Goal: Task Accomplishment & Management: Use online tool/utility

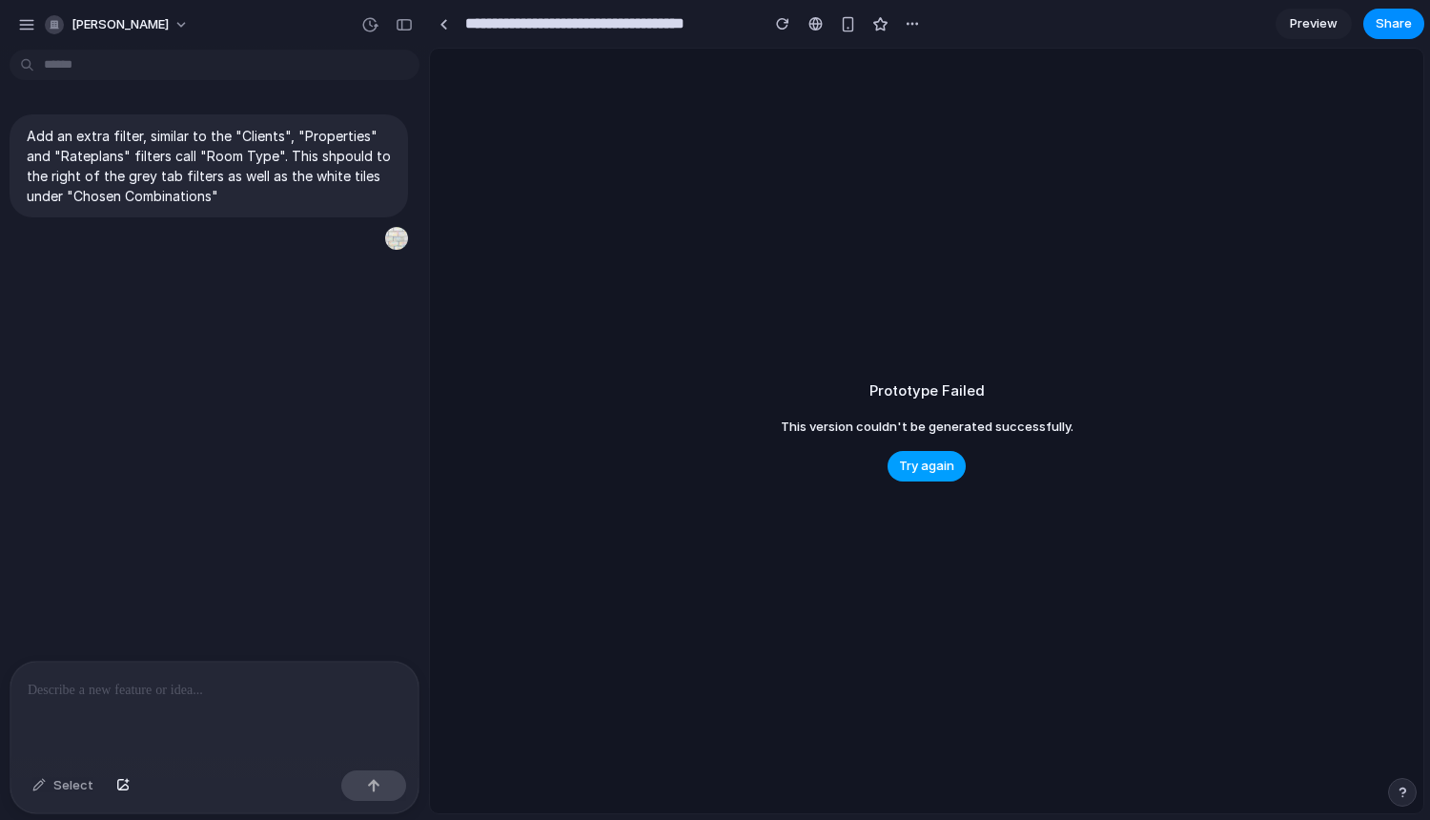
click at [901, 454] on button "Try again" at bounding box center [927, 466] width 78 height 31
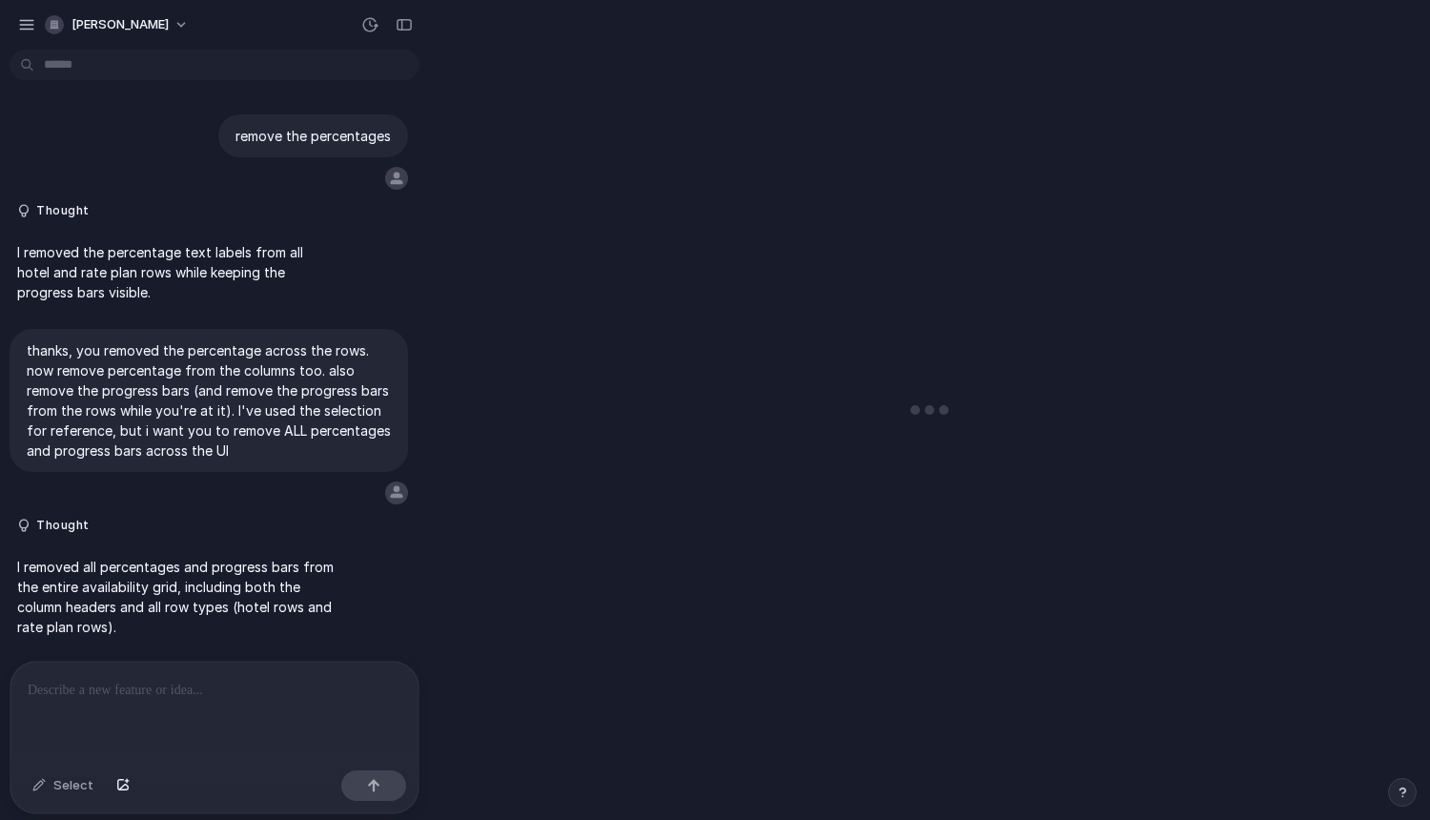
scroll to position [1645, 0]
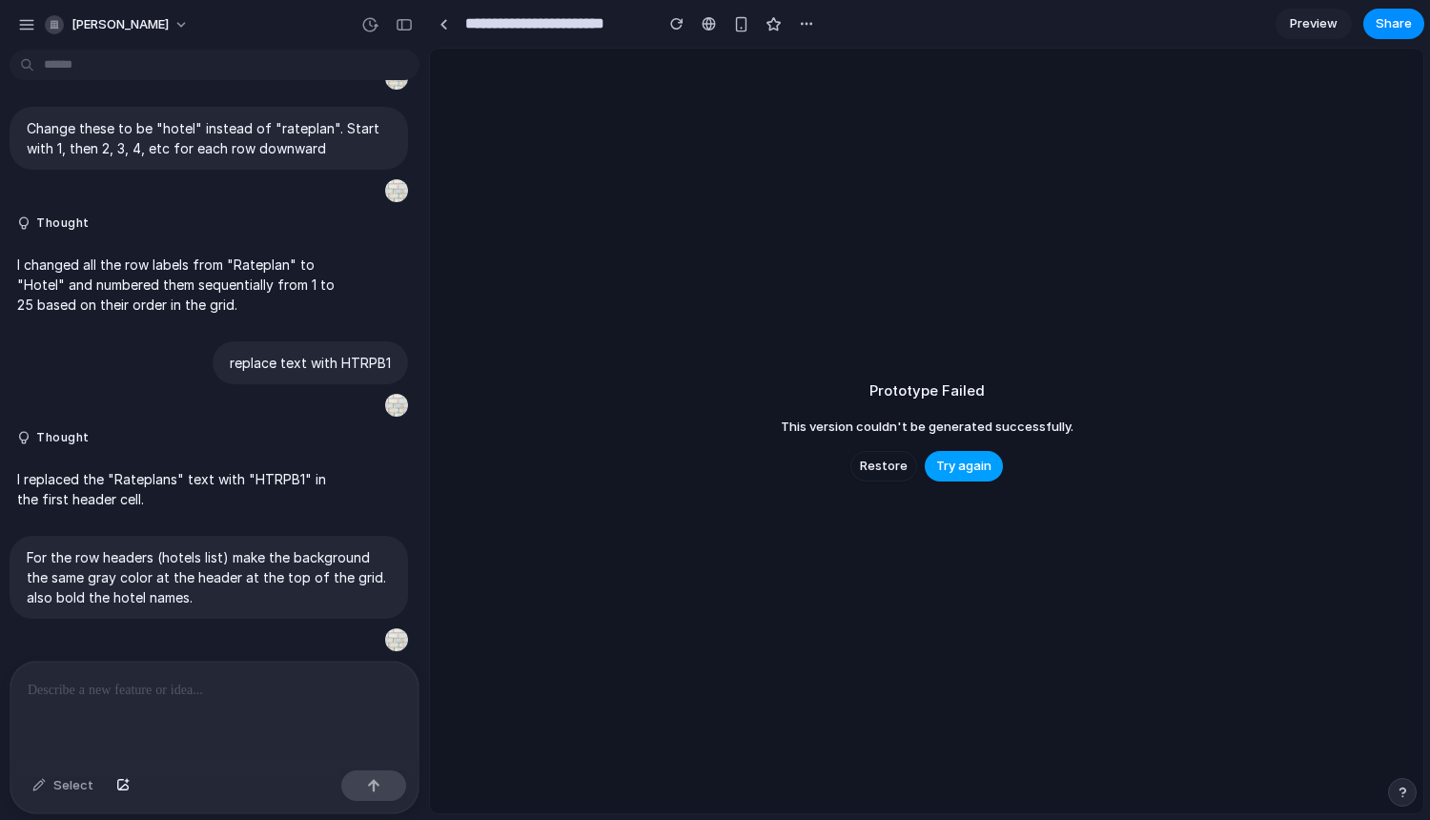
click at [983, 461] on span "Try again" at bounding box center [963, 466] width 55 height 19
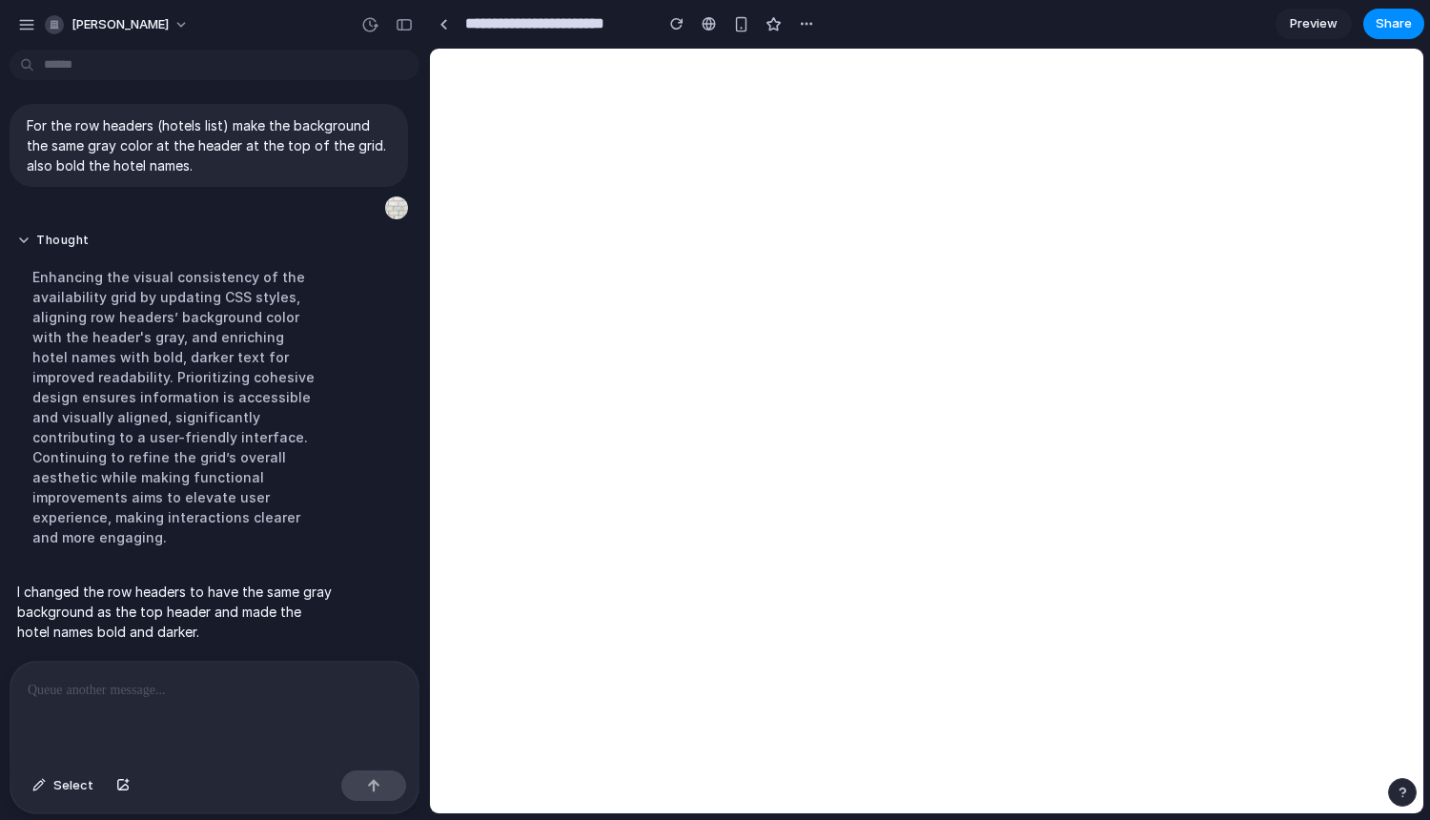
scroll to position [2058, 0]
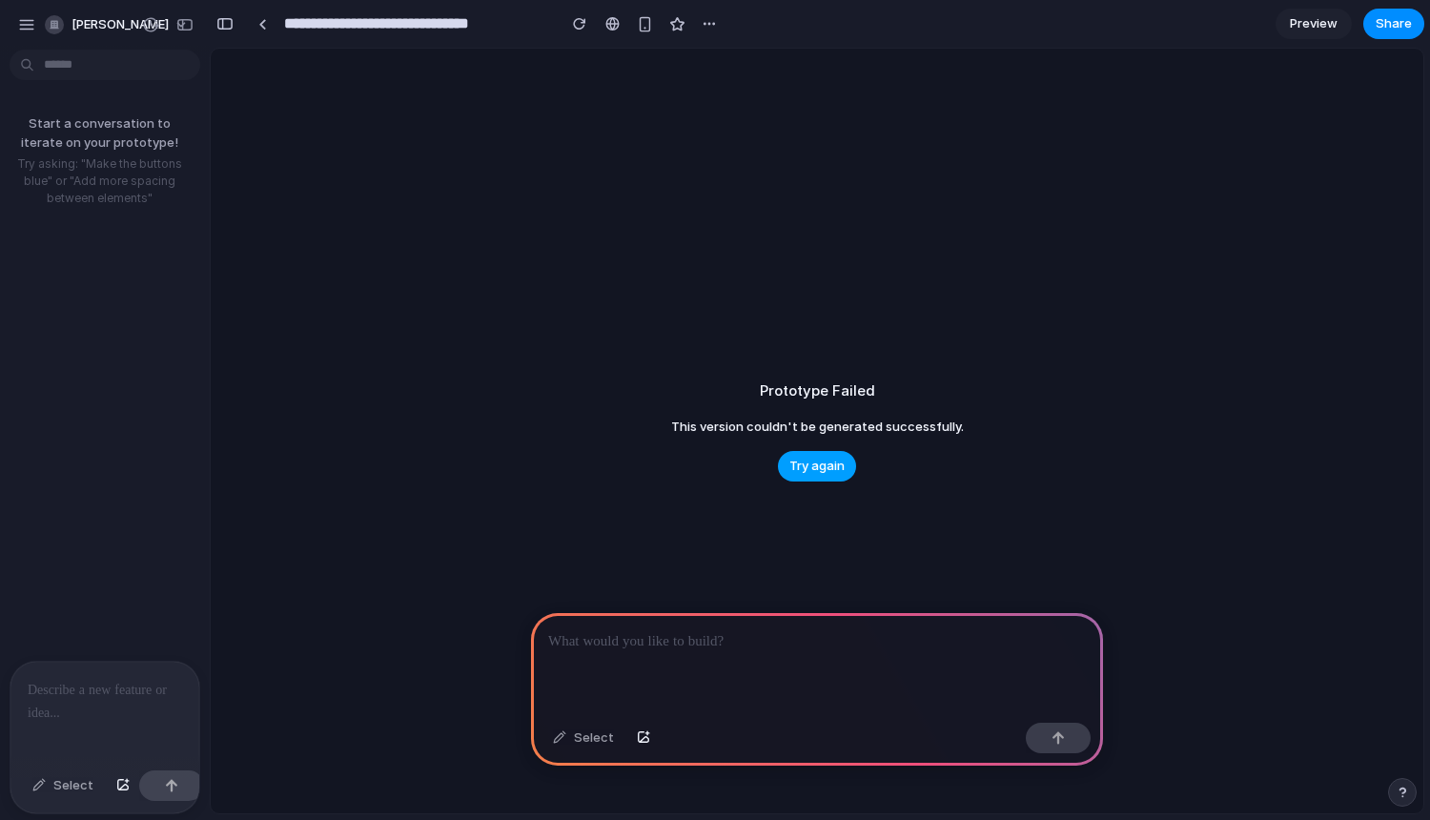
click at [821, 467] on span "Try again" at bounding box center [817, 466] width 55 height 19
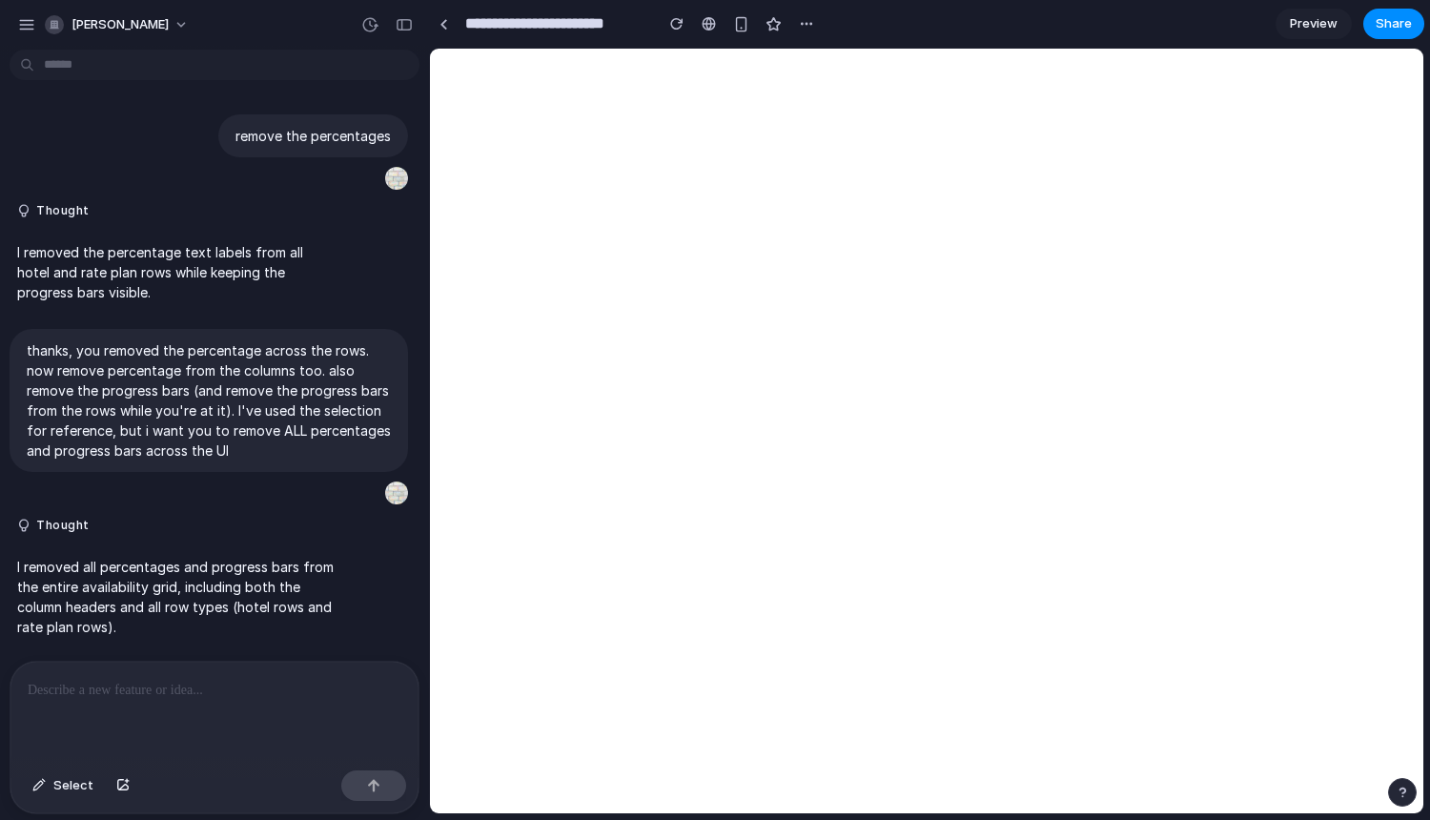
scroll to position [2058, 0]
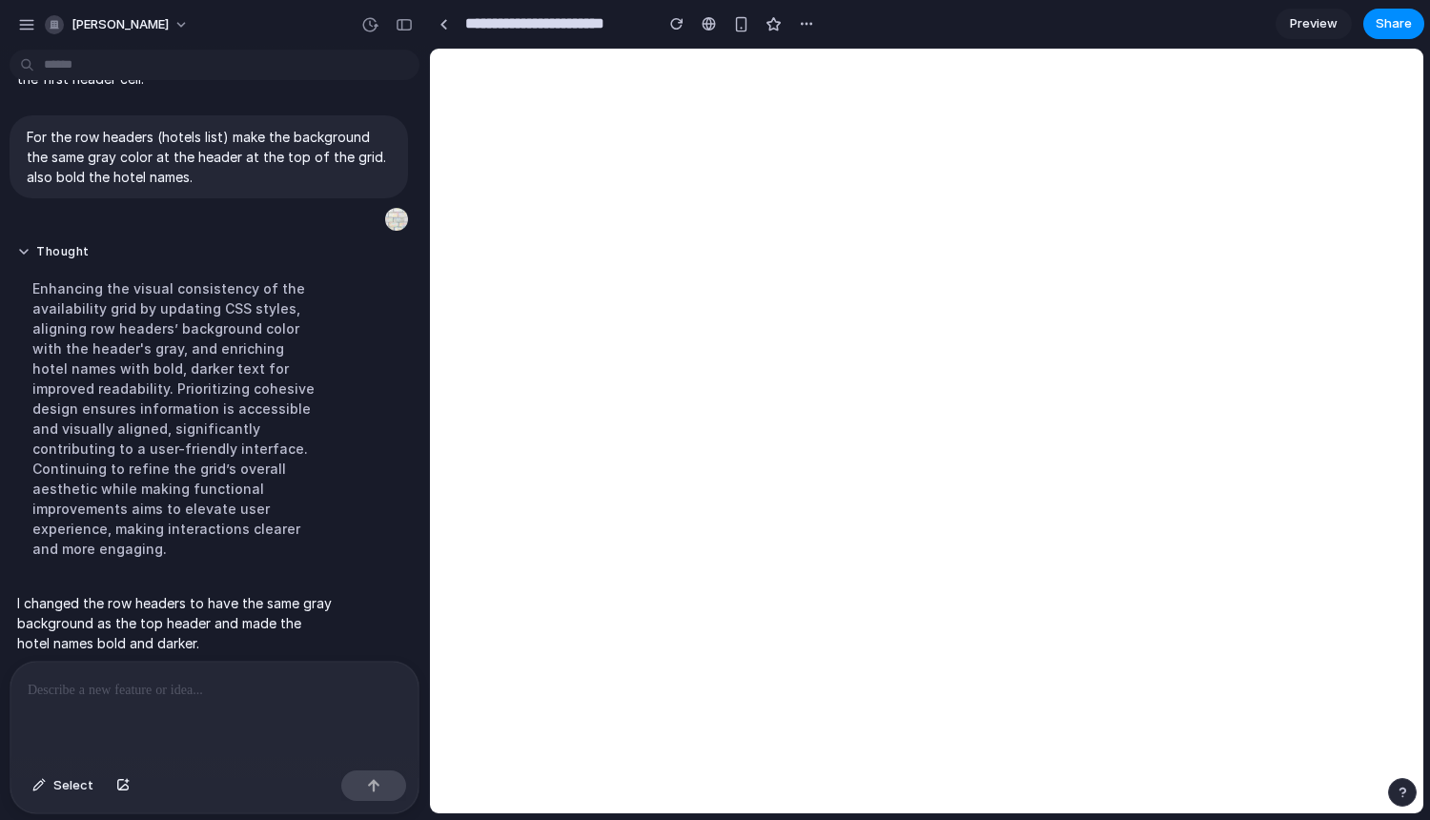
click at [102, 679] on p at bounding box center [215, 690] width 374 height 23
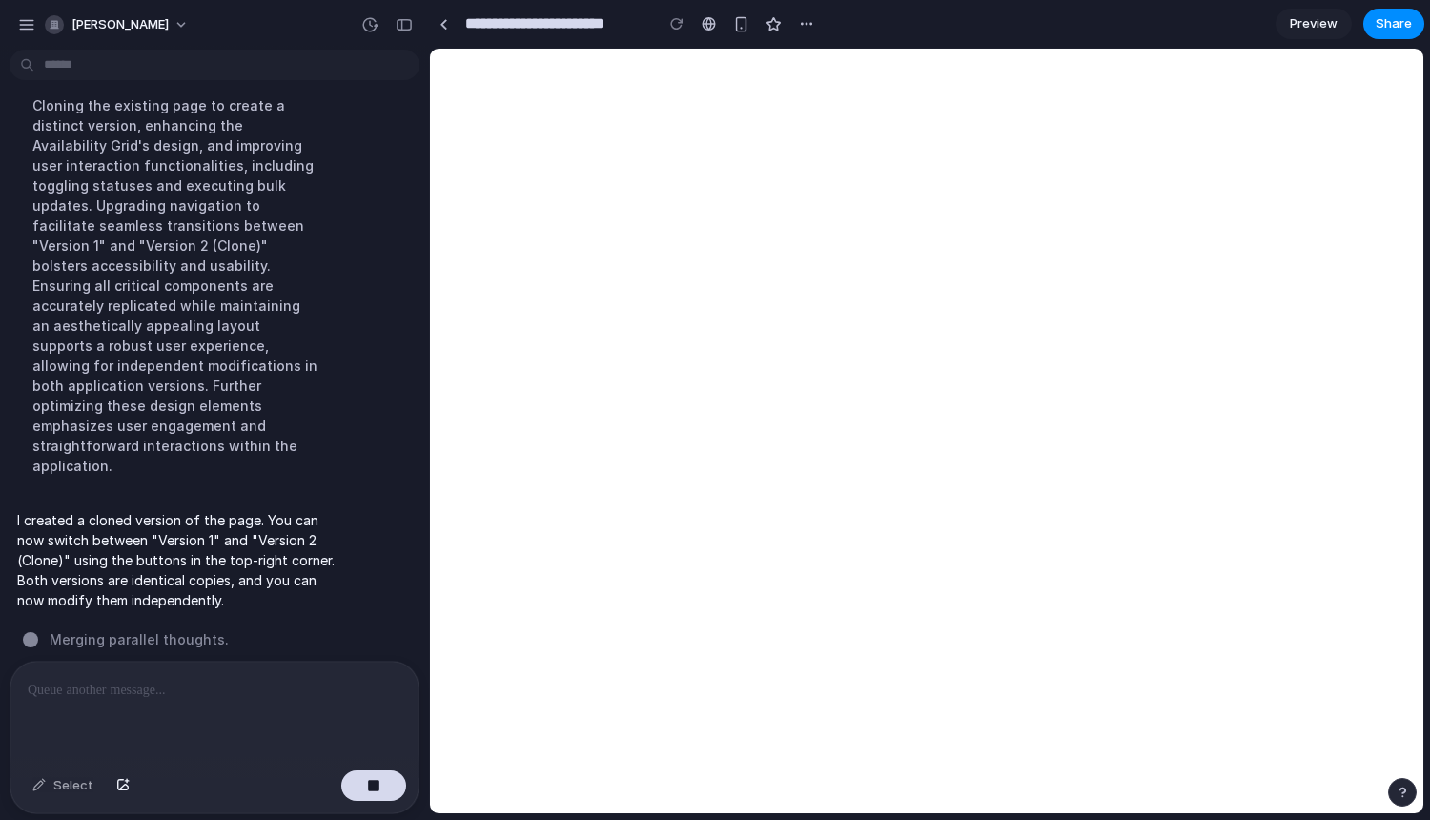
scroll to position [2412, 0]
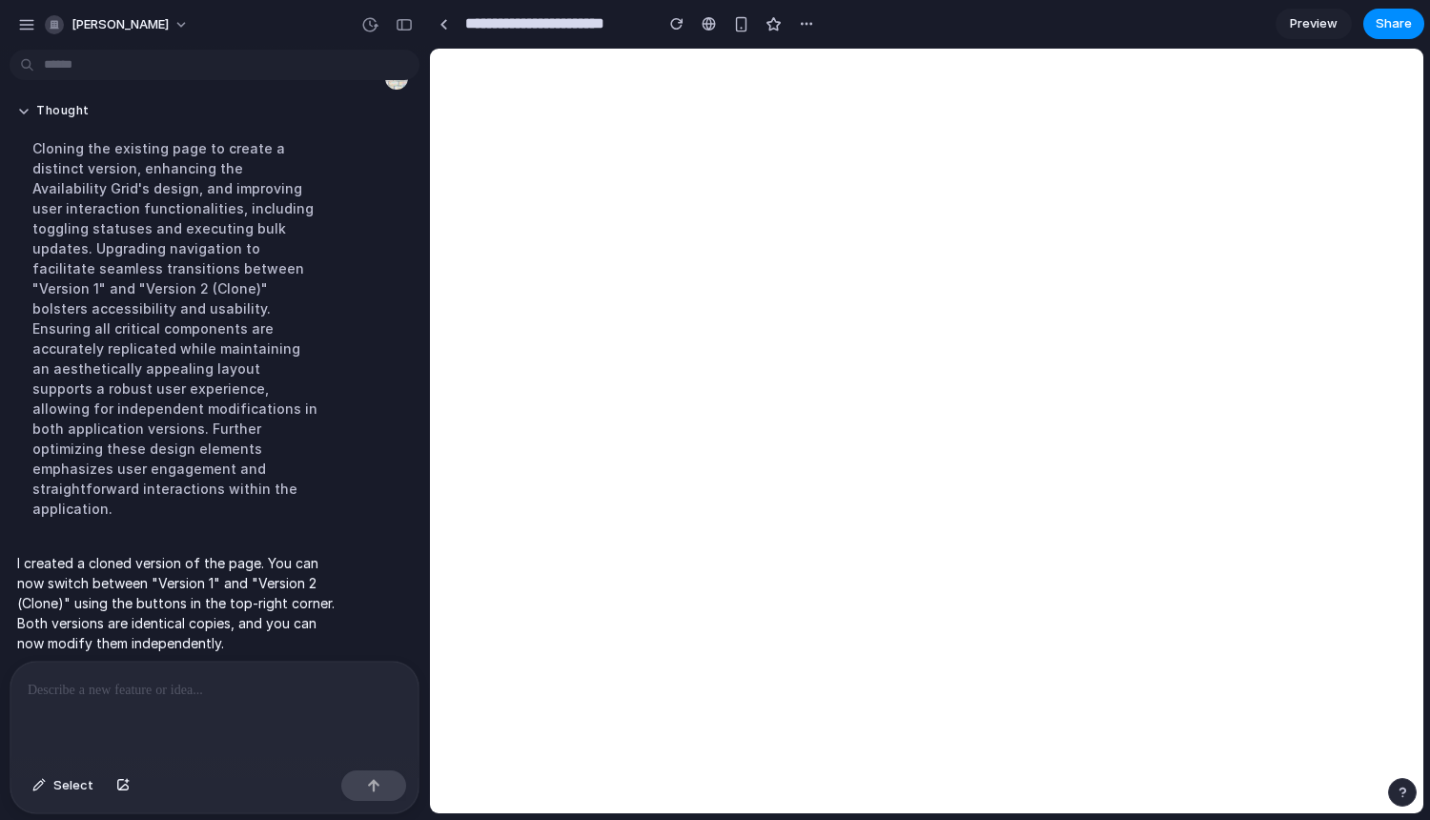
click at [1310, 16] on span "Preview" at bounding box center [1314, 23] width 48 height 19
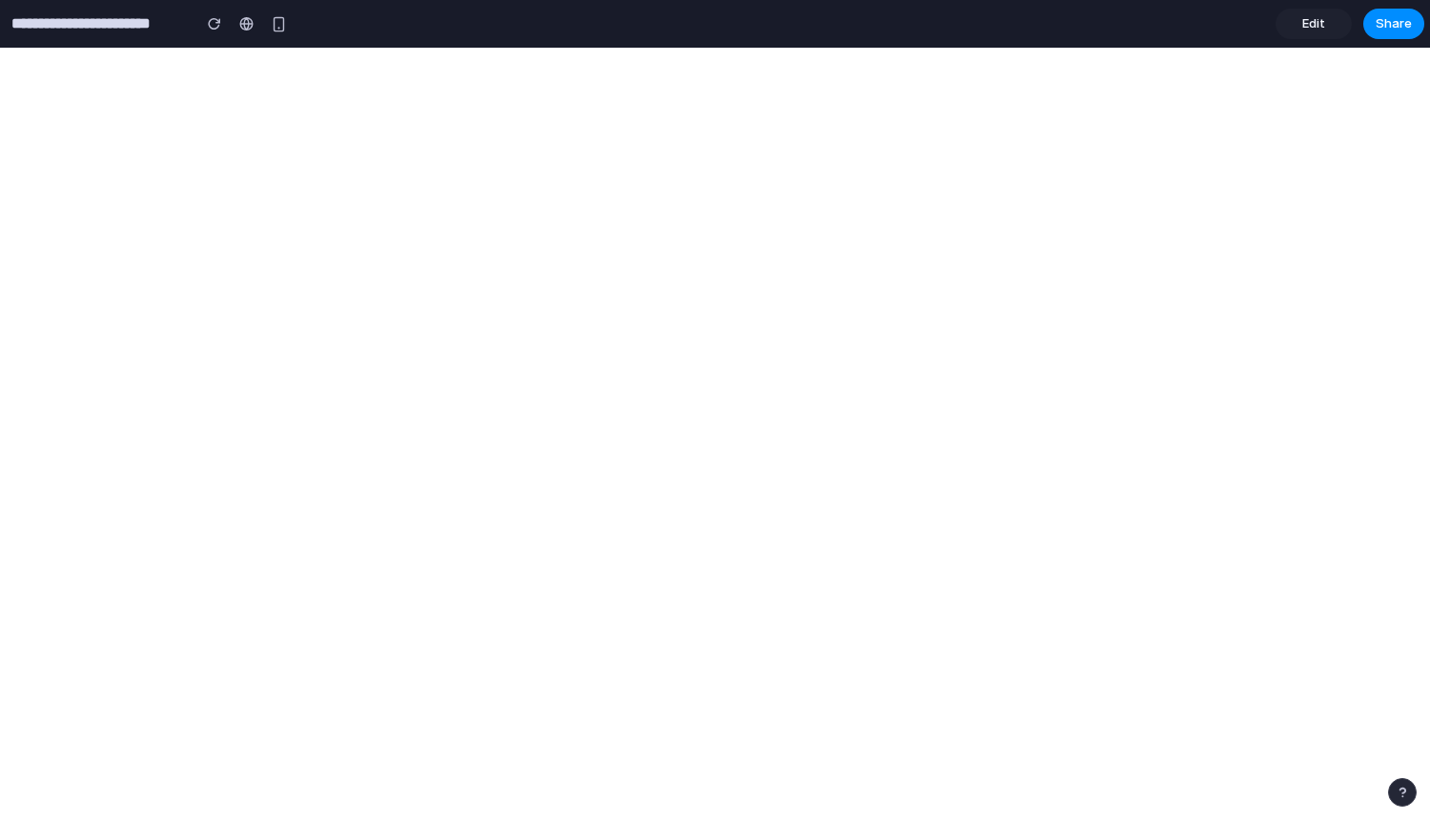
click at [1310, 26] on span "Edit" at bounding box center [1314, 23] width 23 height 19
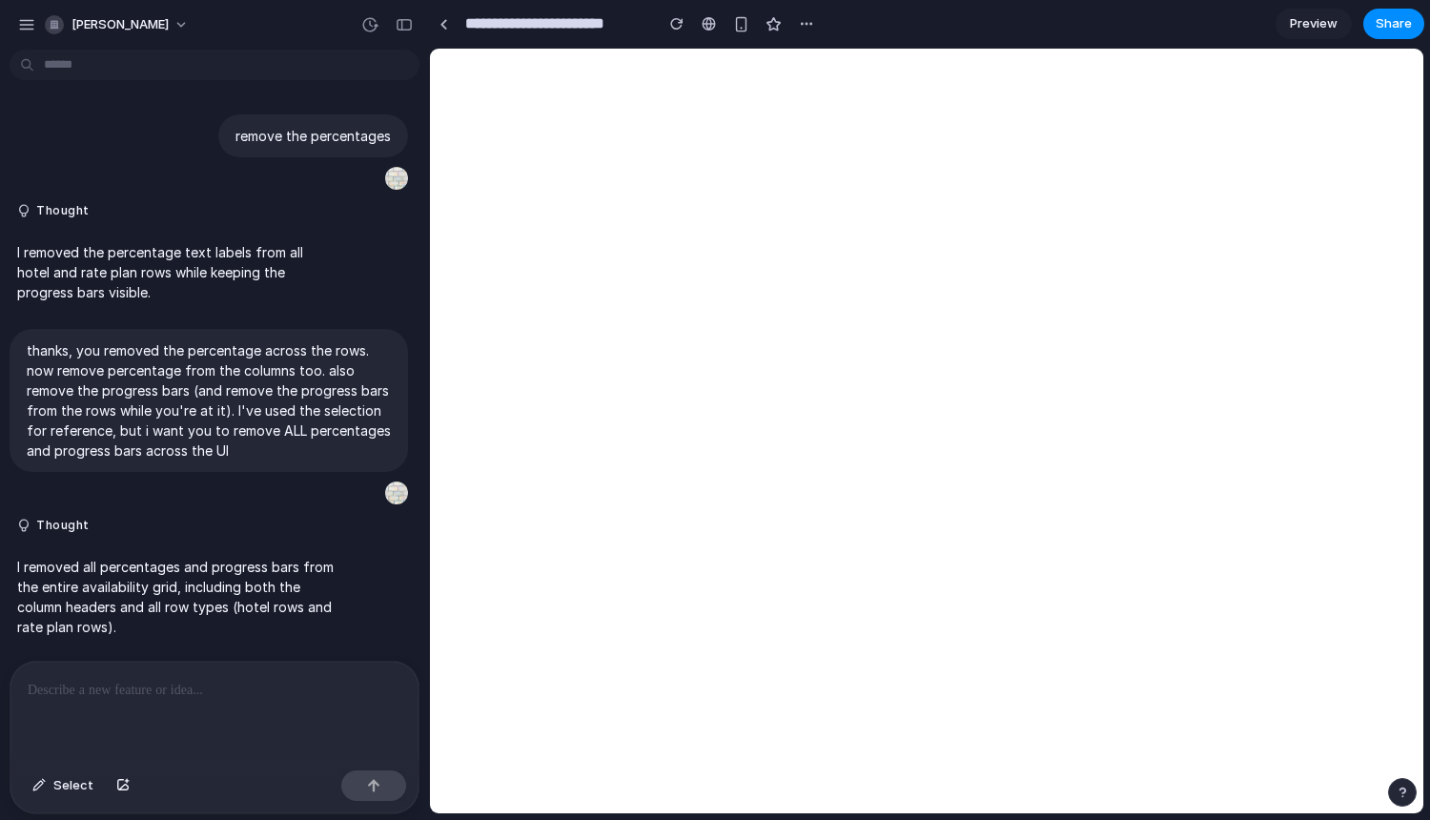
scroll to position [2022, 0]
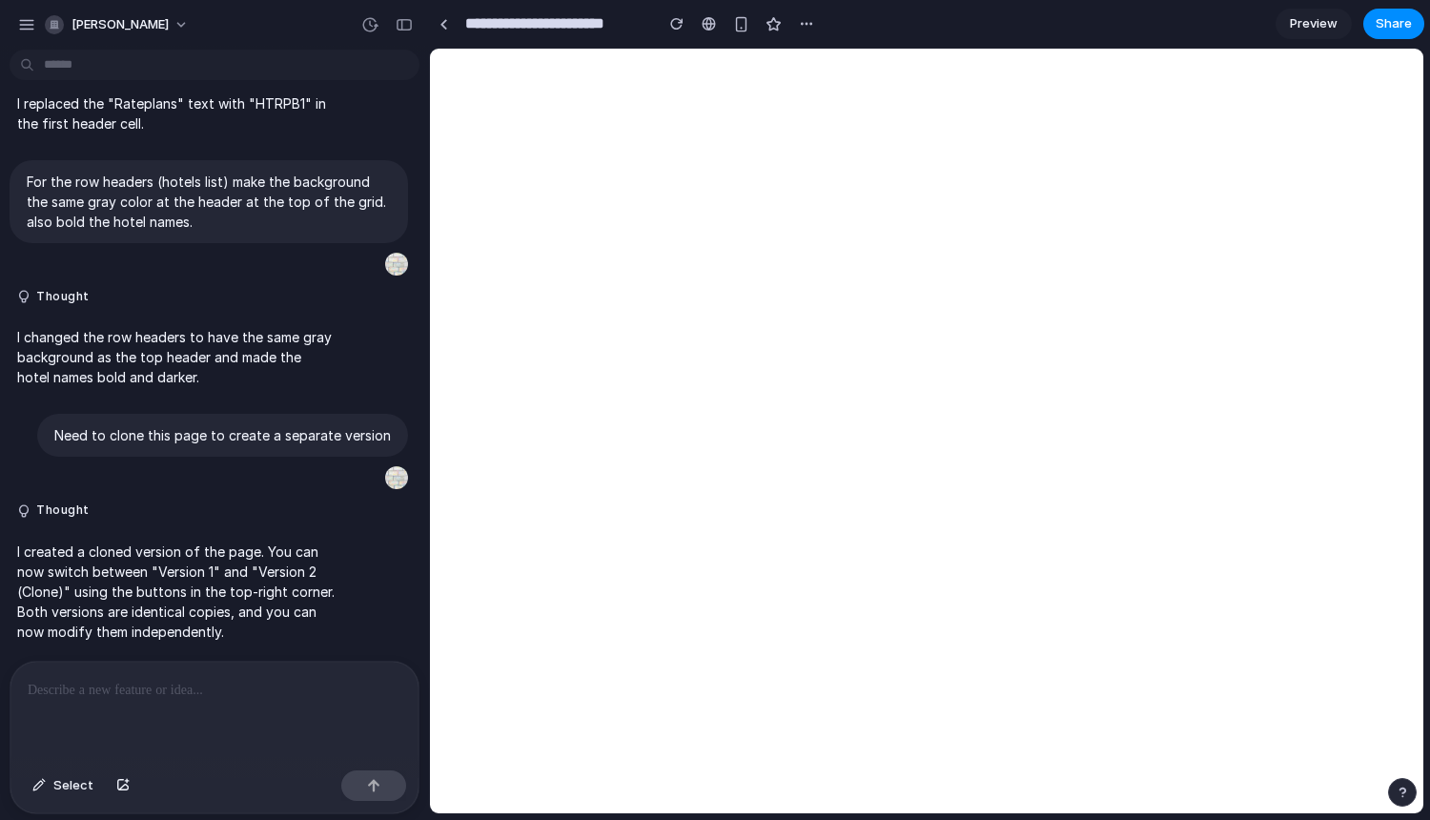
click at [274, 699] on div at bounding box center [214, 712] width 408 height 101
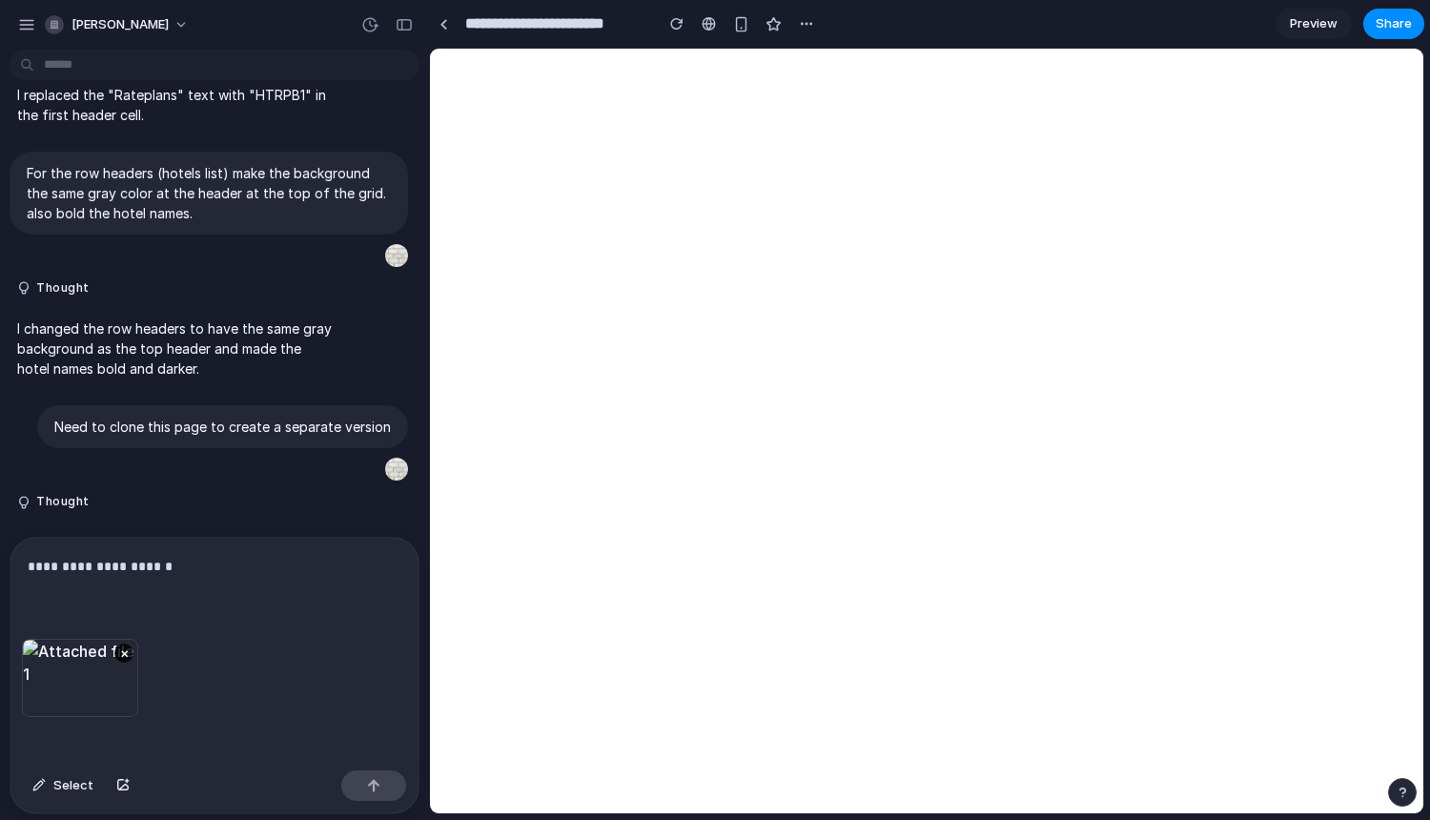
click at [195, 573] on div "**********" at bounding box center [214, 588] width 408 height 101
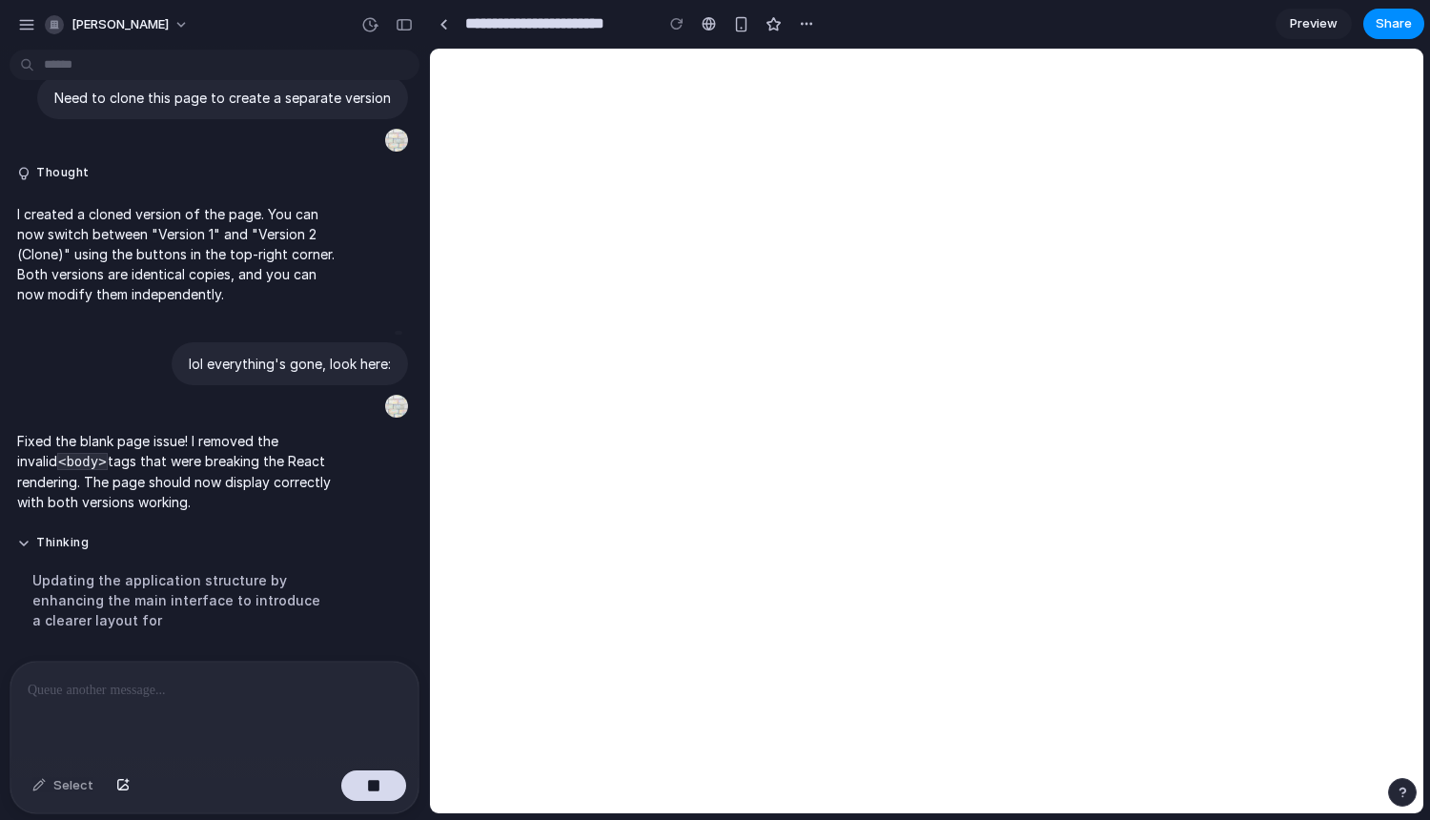
scroll to position [2645, 0]
